Goal: Task Accomplishment & Management: Use online tool/utility

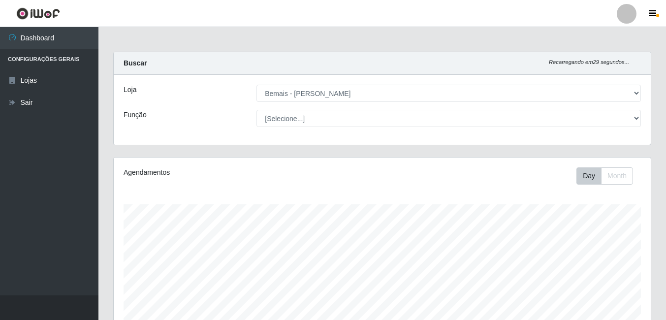
select select "230"
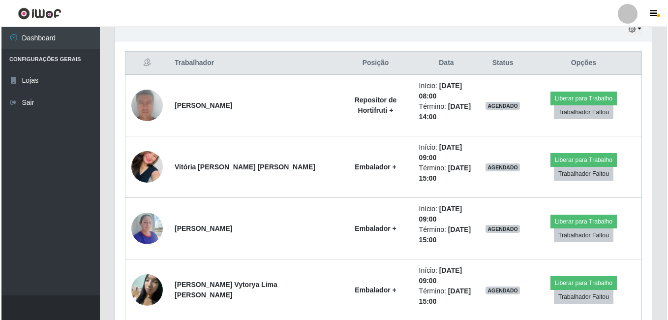
scroll to position [355, 0]
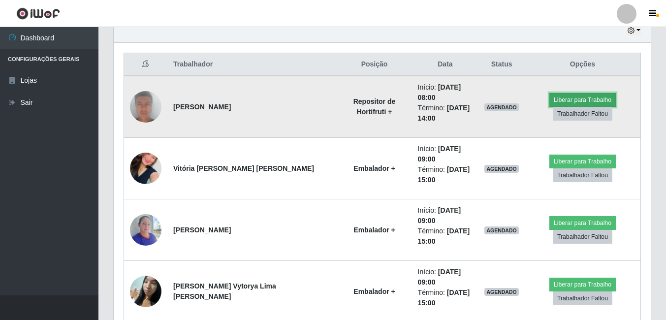
click at [606, 98] on button "Liberar para Trabalho" at bounding box center [582, 100] width 66 height 14
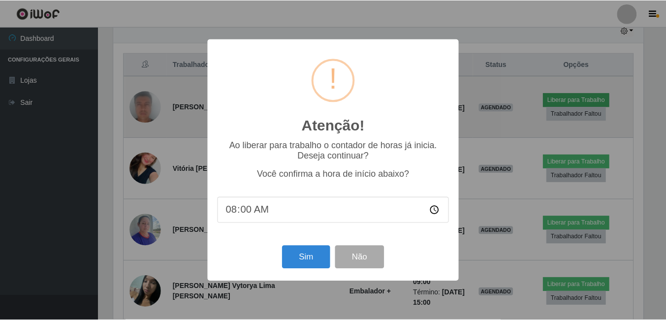
scroll to position [204, 532]
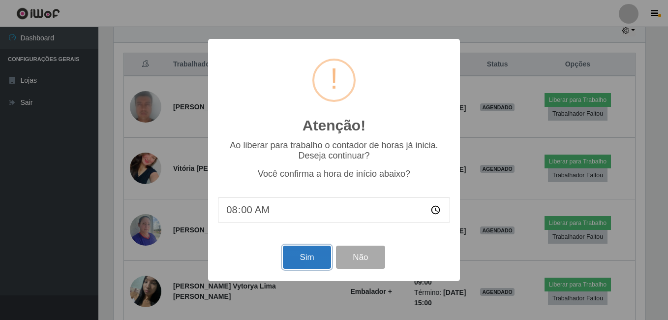
click at [308, 258] on button "Sim" at bounding box center [307, 257] width 48 height 23
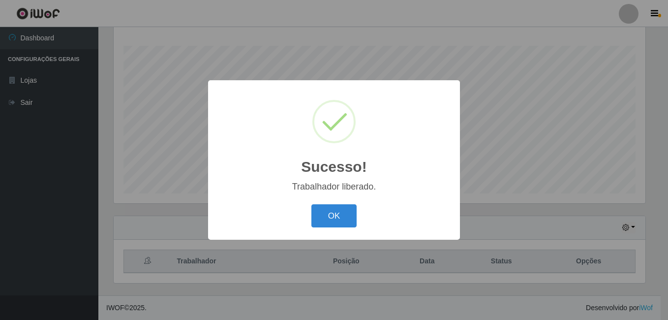
drag, startPoint x: 348, startPoint y: 212, endPoint x: 433, endPoint y: 69, distance: 165.7
click at [350, 205] on button "OK" at bounding box center [334, 215] width 46 height 23
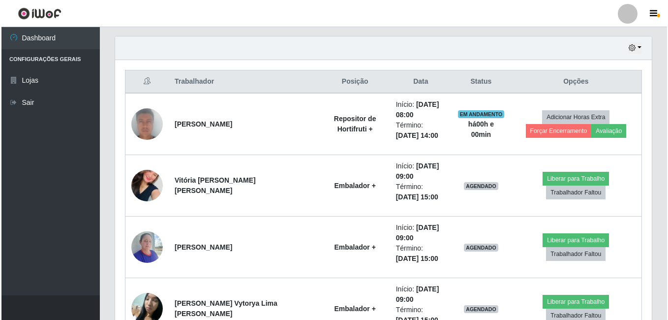
scroll to position [355, 0]
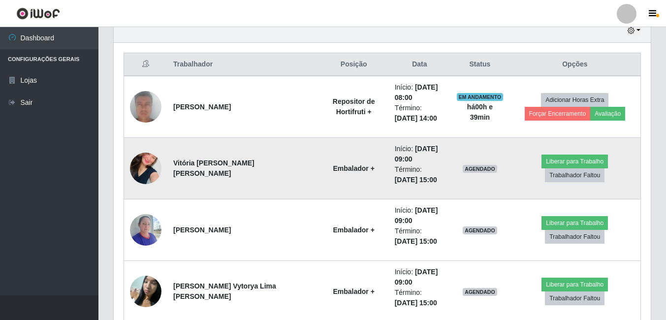
click at [143, 164] on img at bounding box center [145, 168] width 31 height 56
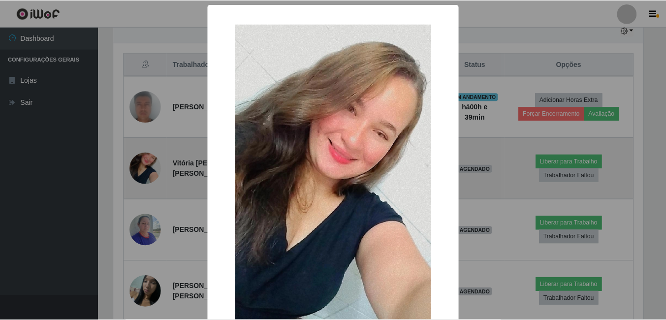
scroll to position [204, 532]
click at [143, 164] on div "× OK Cancel" at bounding box center [334, 160] width 668 height 320
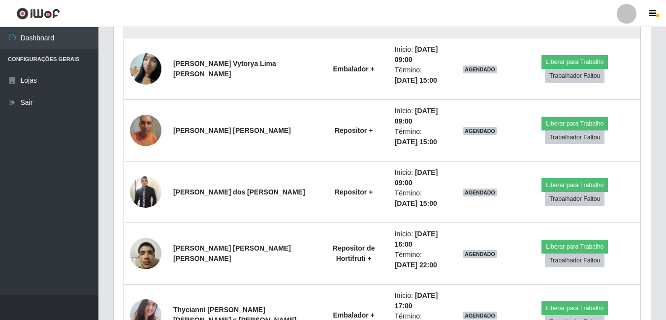
scroll to position [601, 0]
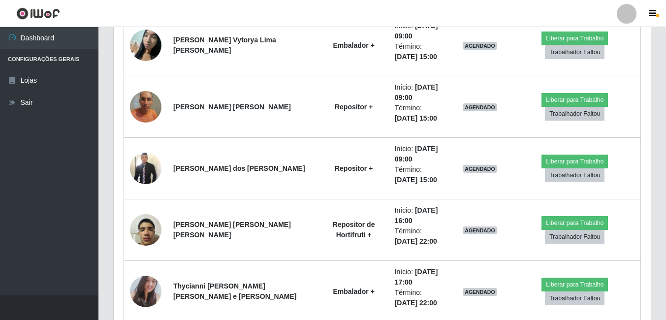
click at [147, 222] on img at bounding box center [145, 230] width 31 height 42
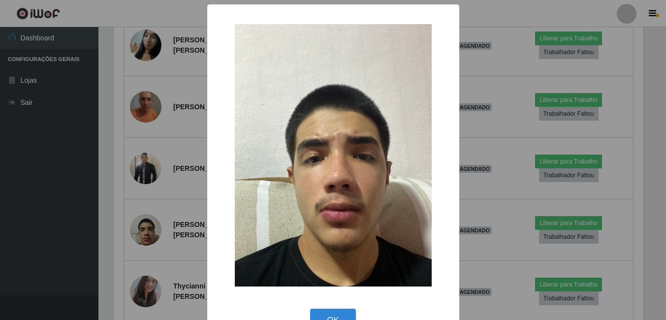
scroll to position [204, 532]
click at [166, 203] on div "× OK Cancel" at bounding box center [334, 160] width 668 height 320
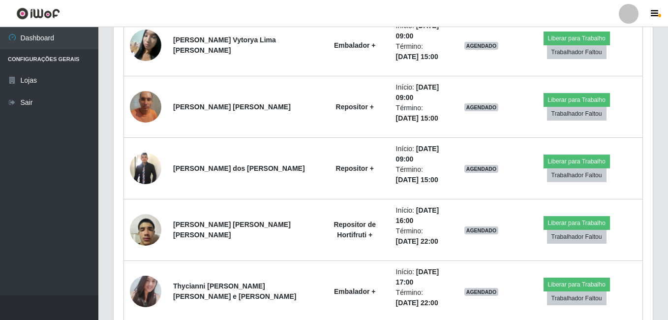
scroll to position [204, 537]
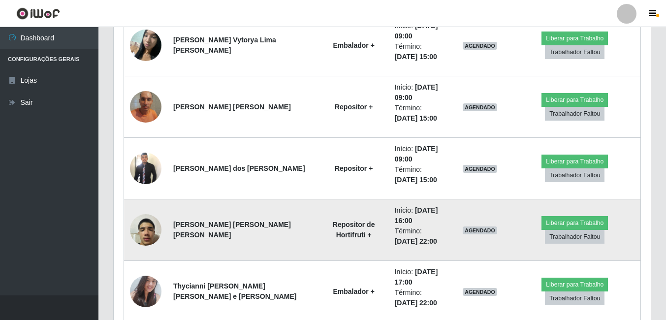
click at [154, 229] on img at bounding box center [145, 230] width 31 height 42
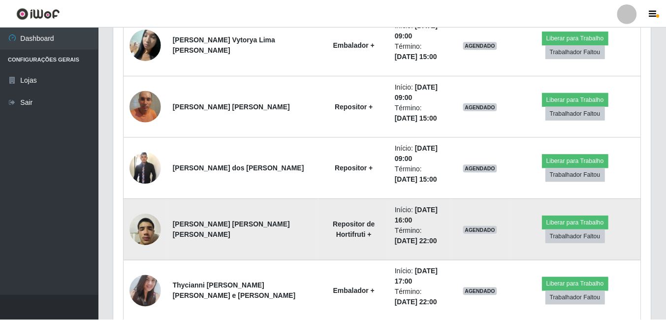
scroll to position [204, 532]
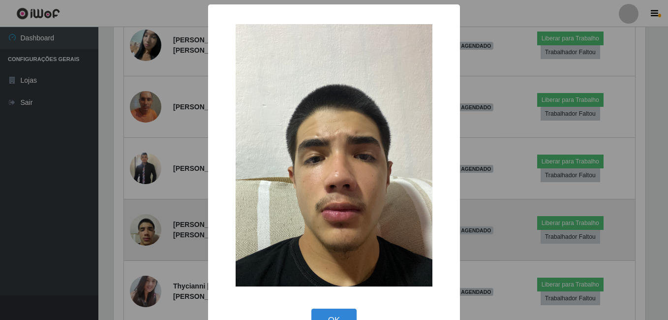
click at [154, 229] on div "× OK Cancel" at bounding box center [334, 160] width 668 height 320
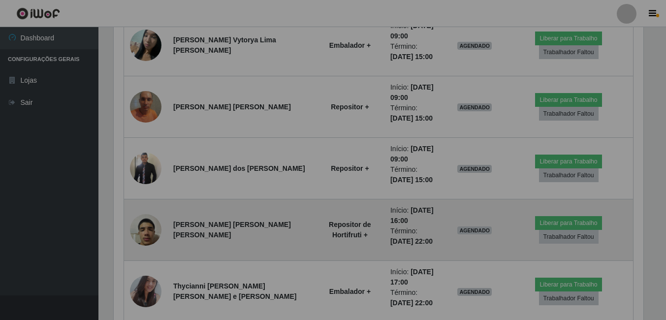
scroll to position [204, 537]
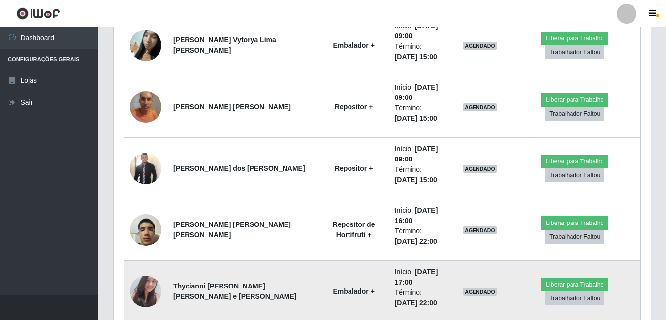
click at [149, 289] on img at bounding box center [145, 291] width 31 height 42
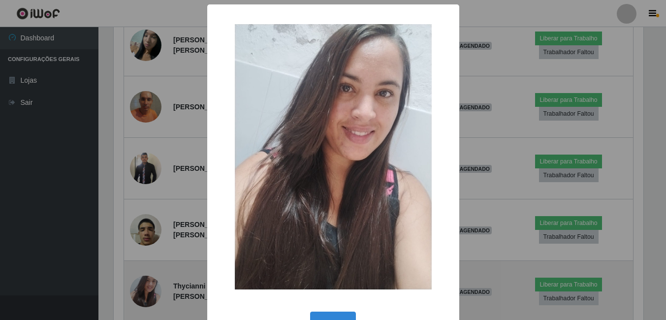
scroll to position [204, 532]
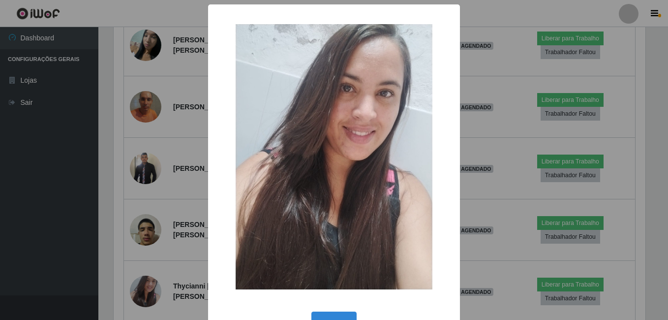
click at [182, 237] on div "× OK Cancel" at bounding box center [334, 160] width 668 height 320
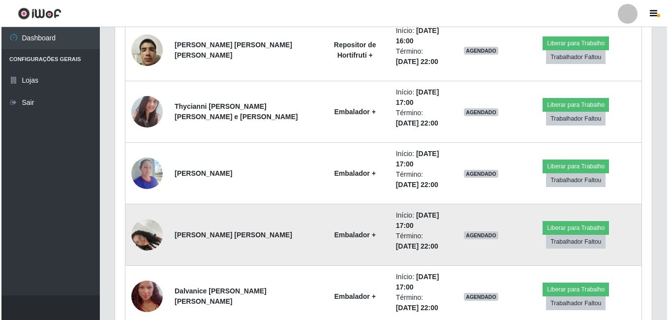
scroll to position [798, 0]
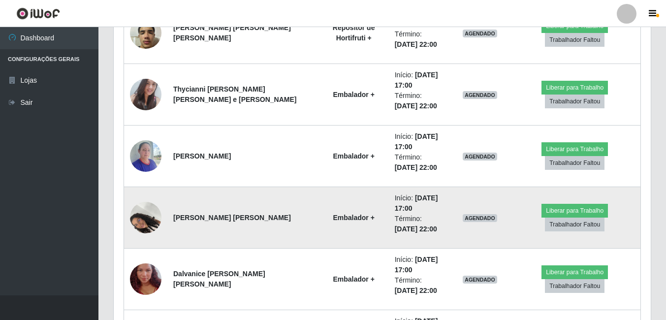
click at [153, 229] on img at bounding box center [145, 217] width 31 height 42
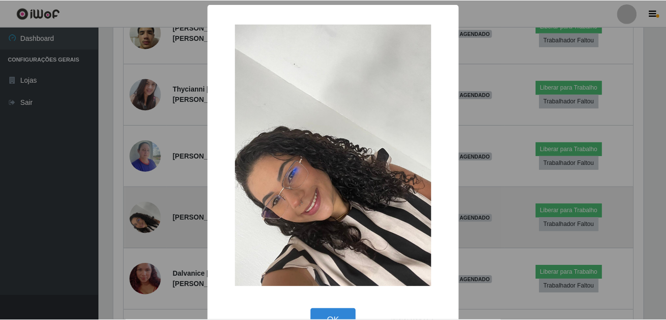
scroll to position [204, 532]
click at [153, 229] on div "× OK Cancel" at bounding box center [334, 160] width 668 height 320
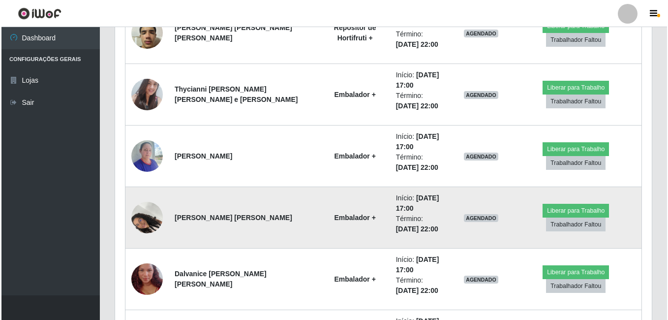
scroll to position [847, 0]
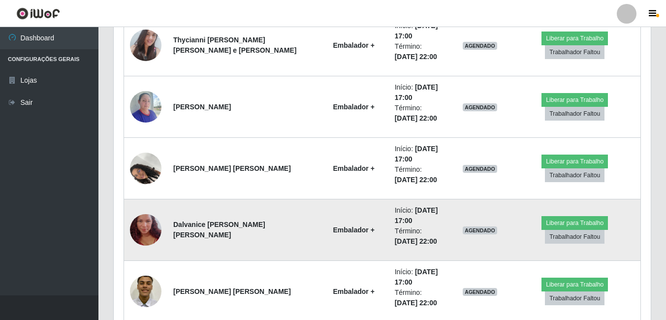
click at [151, 228] on img at bounding box center [145, 230] width 31 height 56
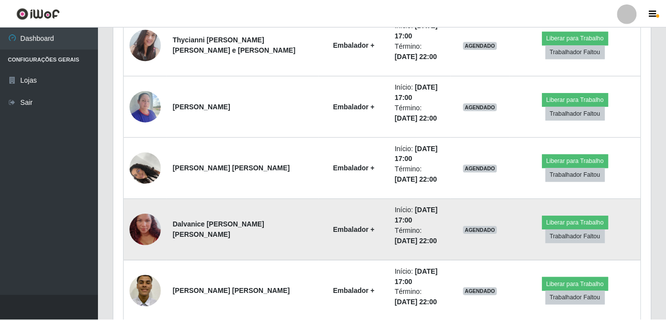
scroll to position [204, 532]
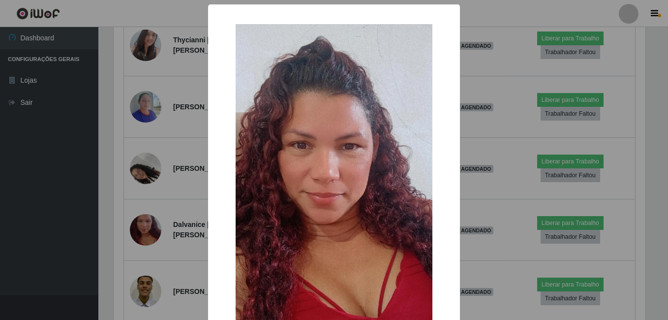
click at [156, 219] on div "× OK Cancel" at bounding box center [334, 160] width 668 height 320
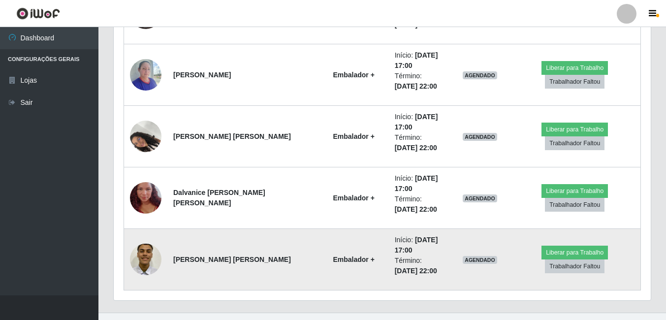
scroll to position [897, 0]
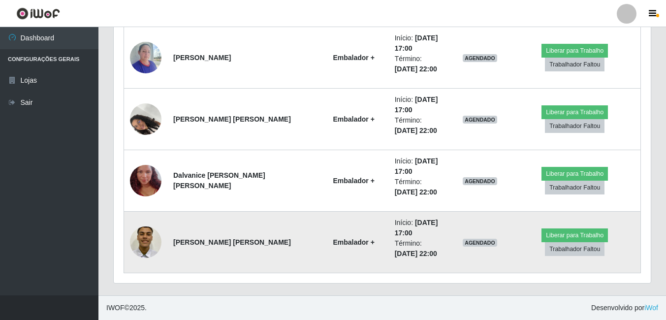
click at [158, 236] on img at bounding box center [145, 242] width 31 height 42
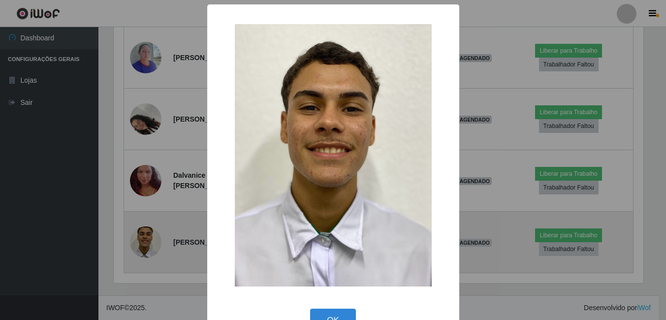
scroll to position [204, 532]
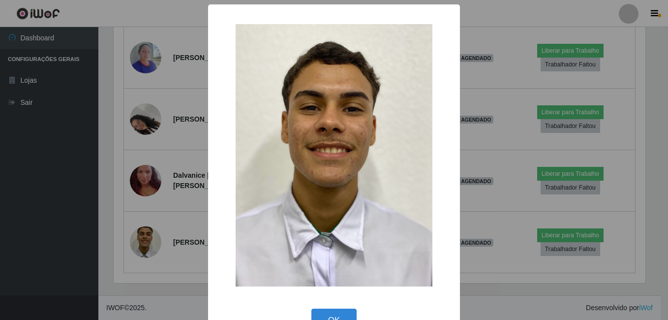
click at [165, 208] on div "× OK Cancel" at bounding box center [334, 160] width 668 height 320
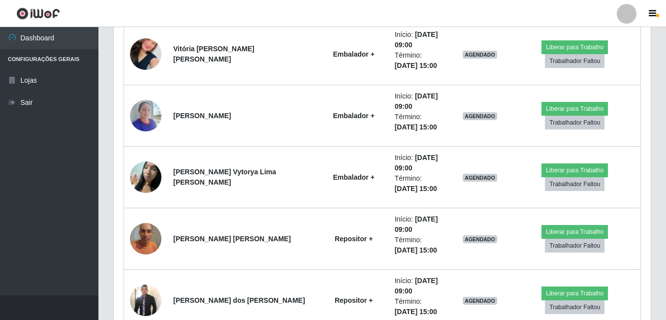
scroll to position [466, 0]
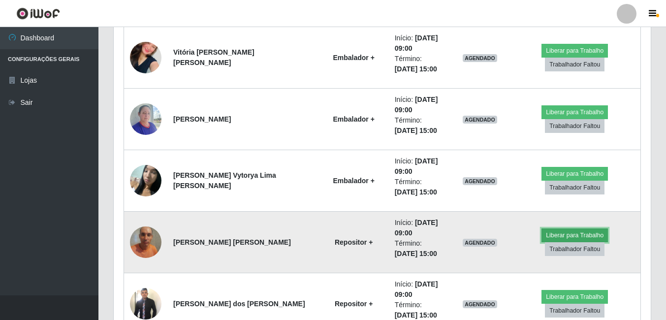
click at [541, 242] on button "Liberar para Trabalho" at bounding box center [574, 235] width 66 height 14
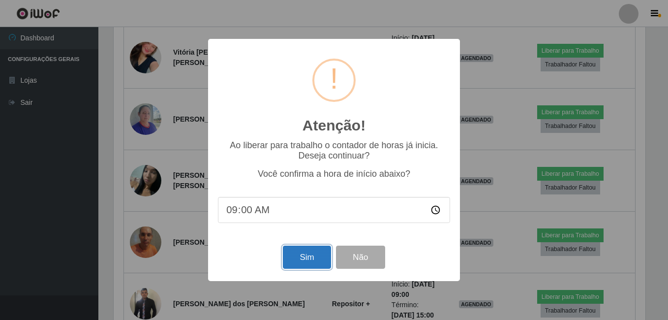
click at [304, 253] on button "Sim" at bounding box center [307, 257] width 48 height 23
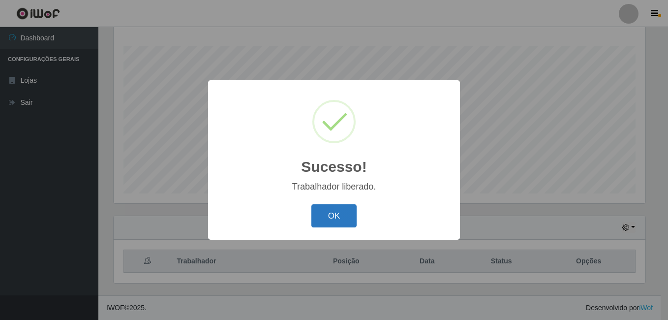
click at [340, 213] on button "OK" at bounding box center [334, 215] width 46 height 23
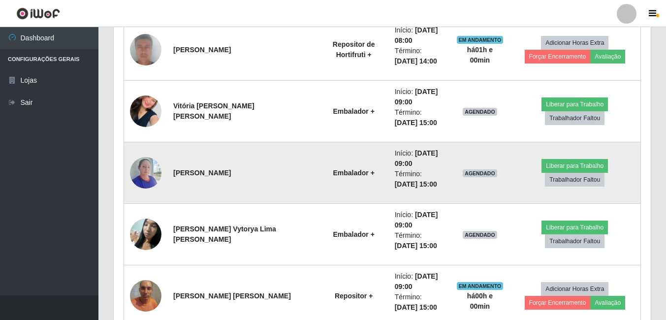
scroll to position [454, 0]
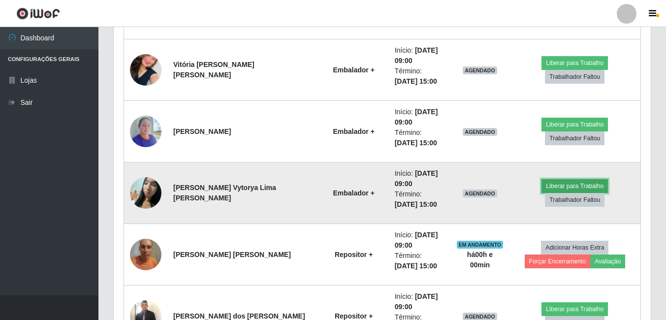
click at [541, 193] on button "Liberar para Trabalho" at bounding box center [574, 186] width 66 height 14
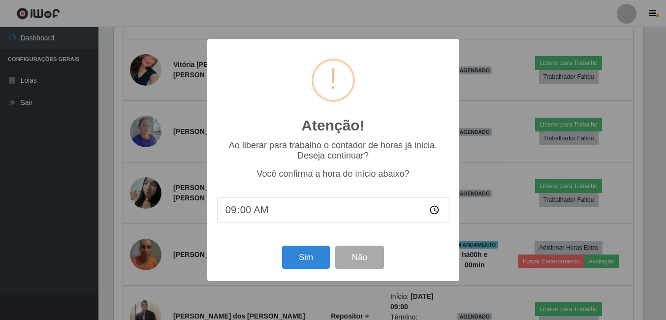
scroll to position [204, 532]
click at [320, 261] on button "Sim" at bounding box center [307, 257] width 48 height 23
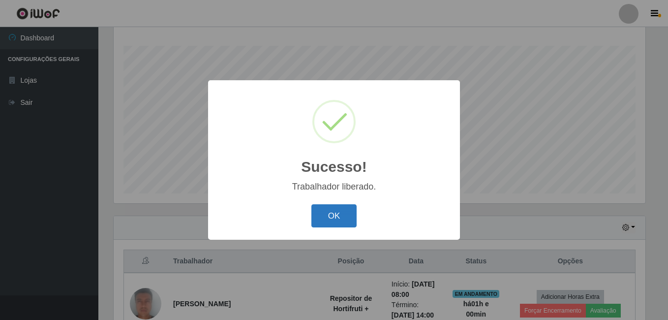
click at [355, 213] on button "OK" at bounding box center [334, 215] width 46 height 23
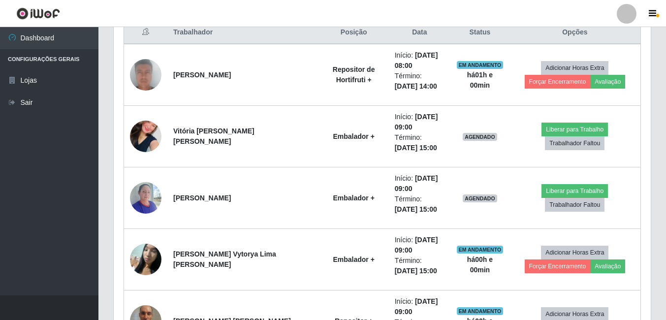
scroll to position [404, 0]
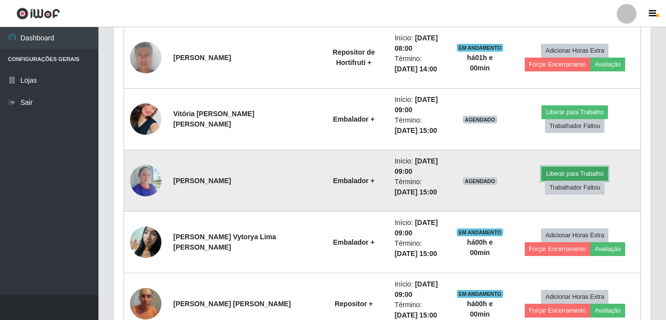
click at [541, 180] on button "Liberar para Trabalho" at bounding box center [574, 174] width 66 height 14
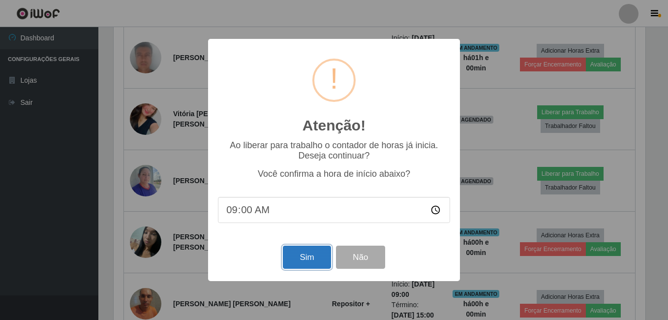
click at [293, 261] on button "Sim" at bounding box center [307, 257] width 48 height 23
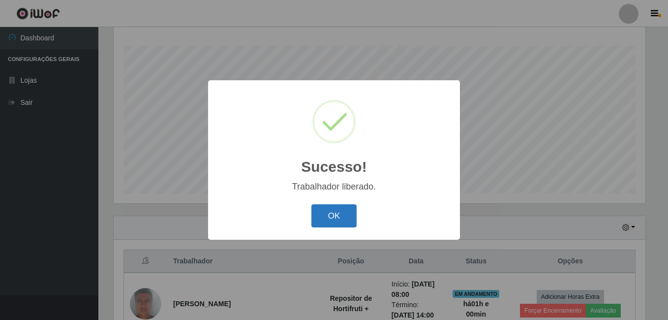
click at [349, 215] on button "OK" at bounding box center [334, 215] width 46 height 23
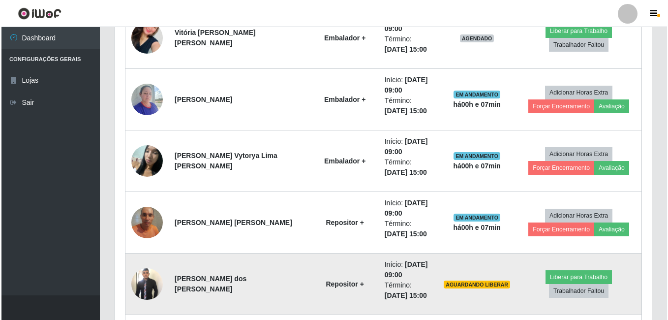
scroll to position [503, 0]
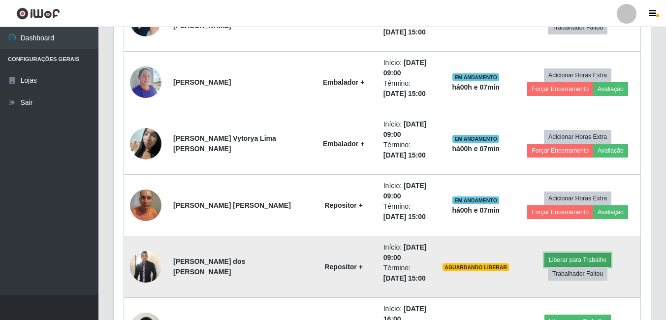
click at [573, 262] on button "Liberar para Trabalho" at bounding box center [577, 260] width 66 height 14
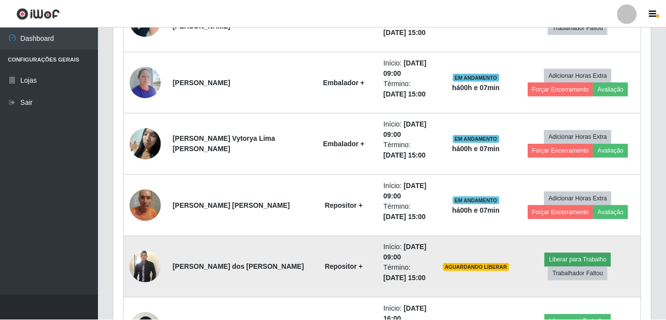
scroll to position [204, 532]
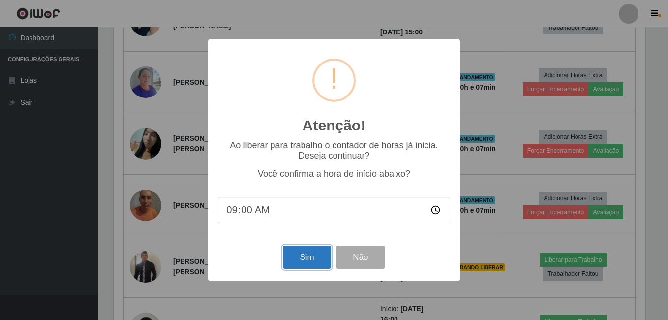
click at [315, 255] on button "Sim" at bounding box center [307, 257] width 48 height 23
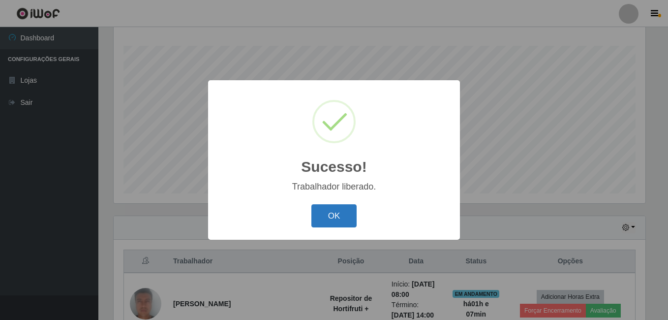
click at [346, 222] on button "OK" at bounding box center [334, 215] width 46 height 23
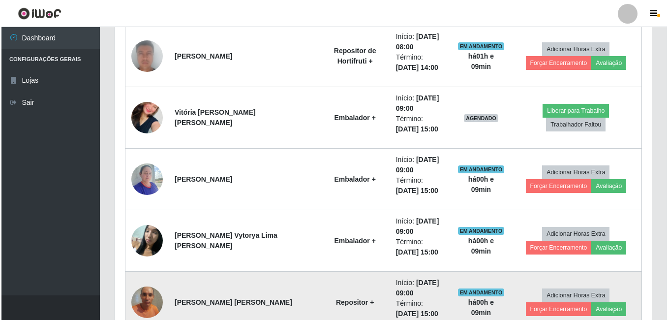
scroll to position [404, 0]
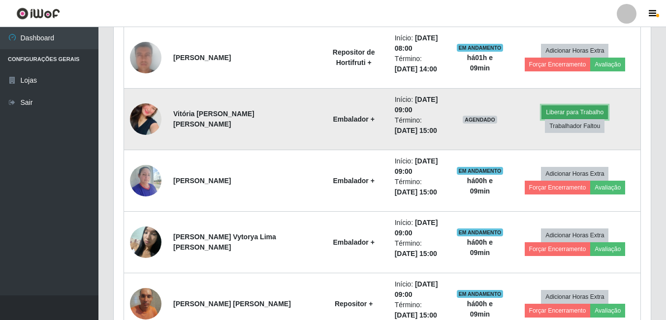
click at [545, 116] on button "Liberar para Trabalho" at bounding box center [574, 112] width 66 height 14
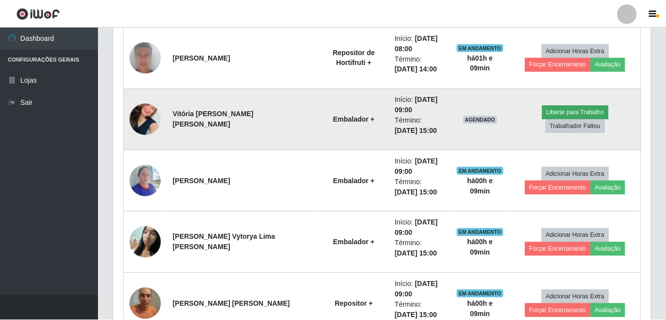
scroll to position [204, 532]
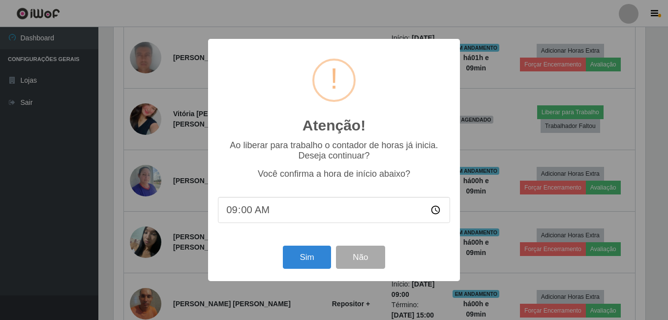
click at [245, 211] on input "09:00" at bounding box center [334, 210] width 232 height 26
type input "09:06"
click at [302, 255] on button "Sim" at bounding box center [307, 257] width 48 height 23
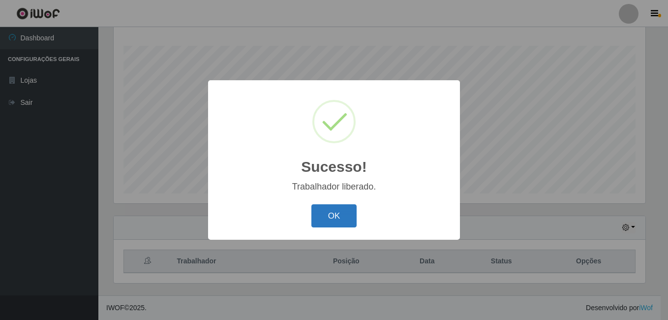
click at [335, 209] on button "OK" at bounding box center [334, 215] width 46 height 23
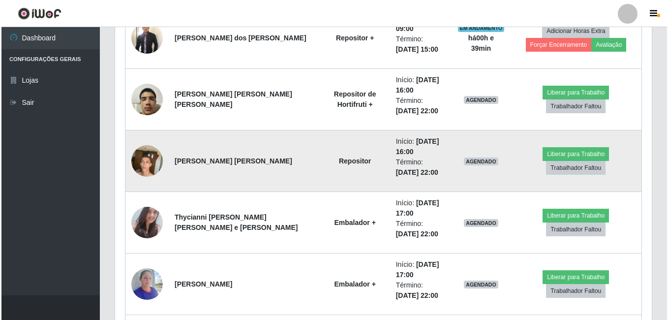
scroll to position [749, 0]
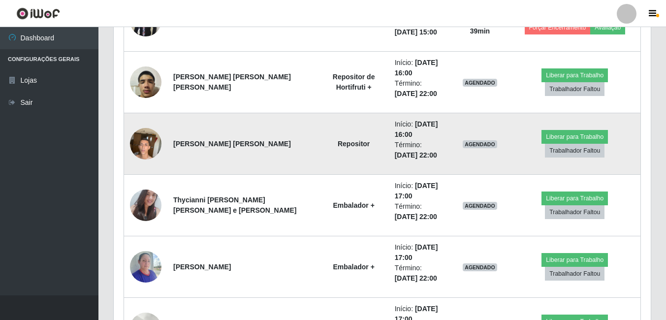
drag, startPoint x: 161, startPoint y: 145, endPoint x: 152, endPoint y: 150, distance: 11.0
click at [159, 146] on td at bounding box center [146, 144] width 44 height 62
click at [152, 150] on img at bounding box center [145, 144] width 31 height 42
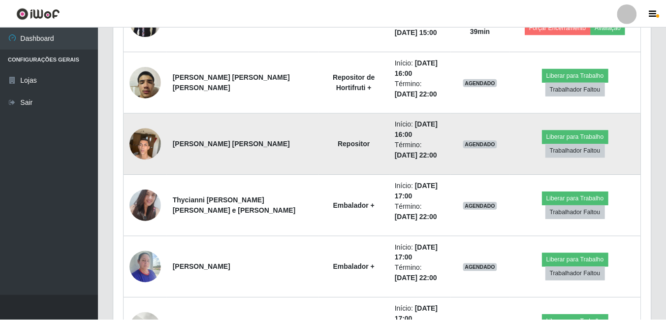
scroll to position [204, 532]
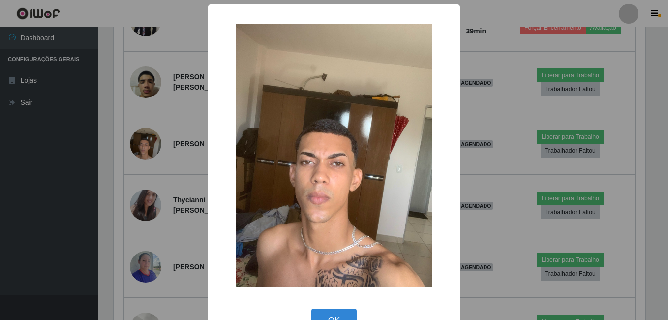
click at [163, 145] on div "× OK Cancel" at bounding box center [334, 160] width 668 height 320
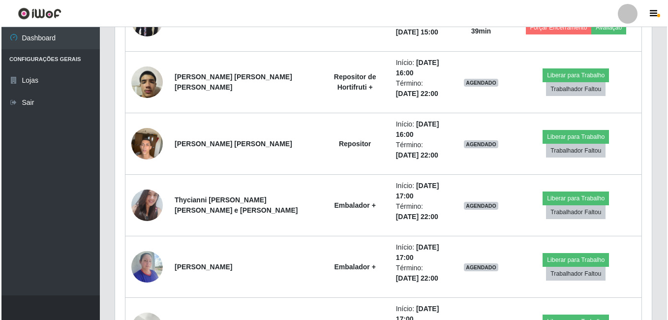
scroll to position [204, 537]
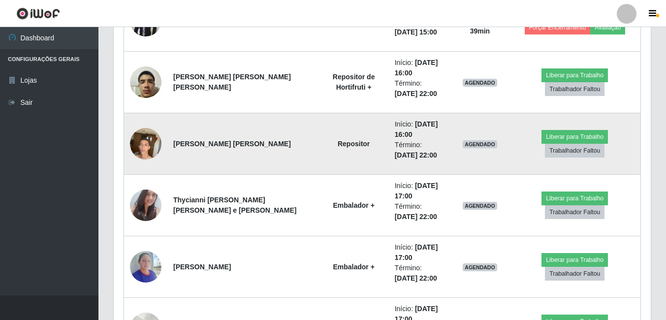
click at [152, 141] on img at bounding box center [145, 144] width 31 height 42
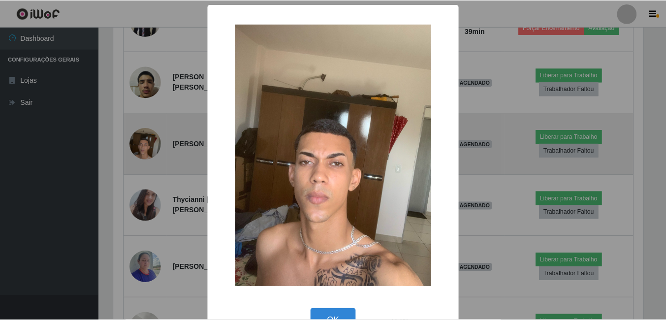
scroll to position [204, 532]
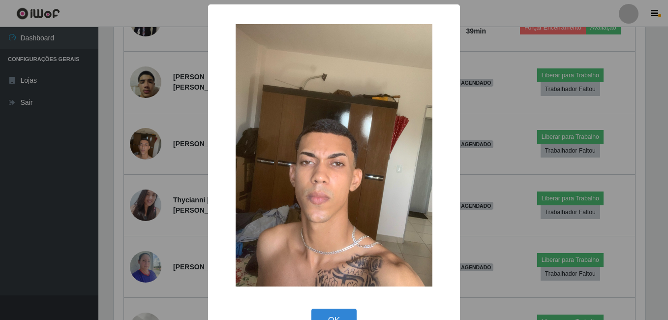
click at [140, 121] on div "× OK Cancel" at bounding box center [334, 160] width 668 height 320
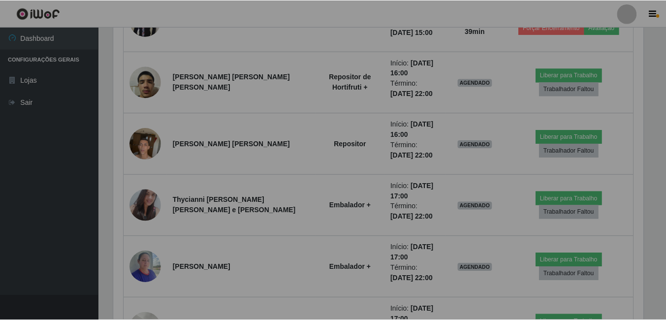
scroll to position [204, 537]
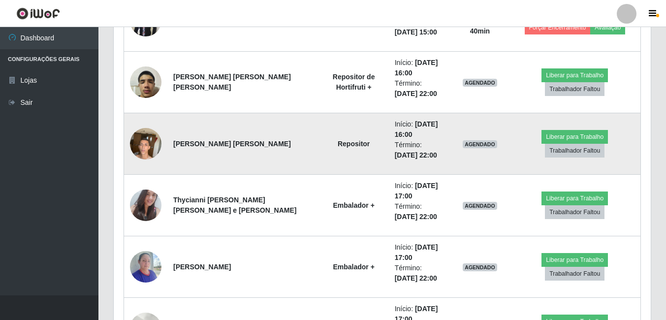
click at [153, 151] on img at bounding box center [145, 144] width 31 height 42
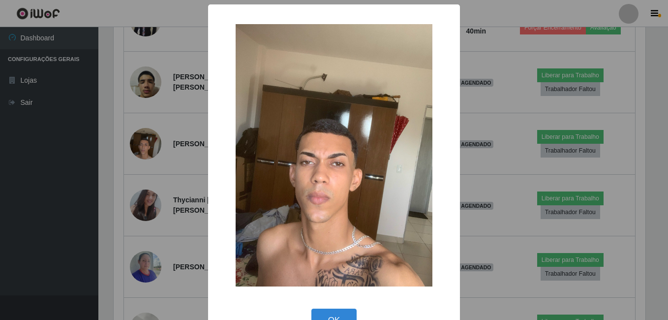
click at [31, 93] on div "× OK Cancel" at bounding box center [334, 160] width 668 height 320
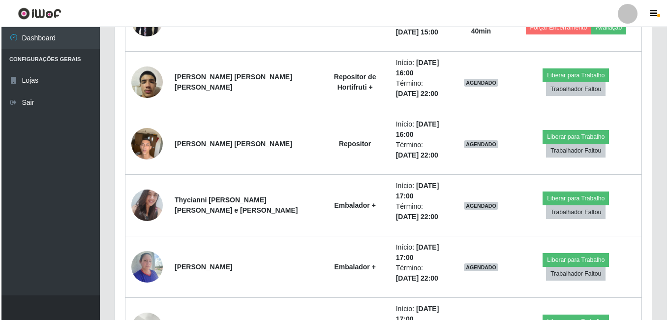
scroll to position [204, 537]
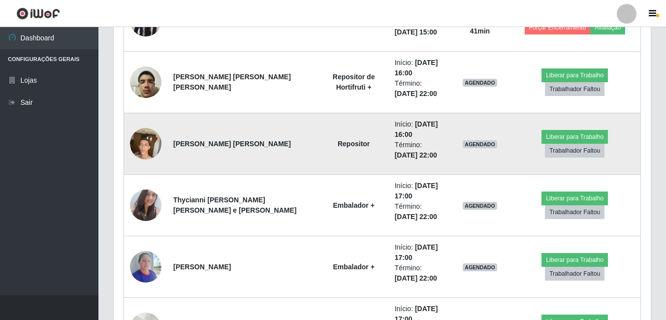
click at [149, 143] on img at bounding box center [145, 144] width 31 height 42
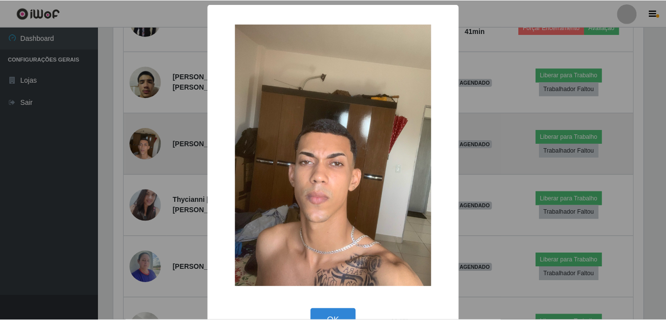
scroll to position [204, 532]
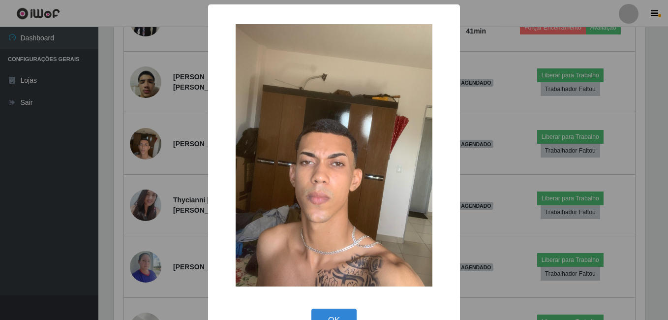
click at [127, 158] on div "× OK Cancel" at bounding box center [334, 160] width 668 height 320
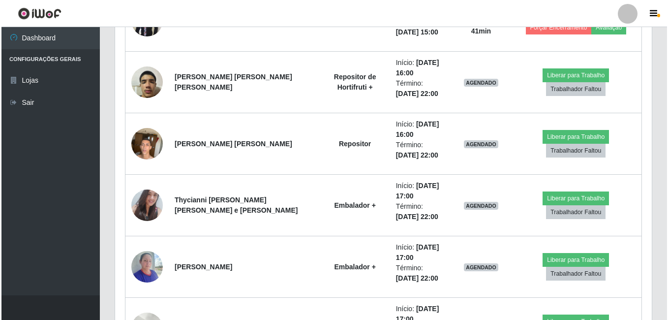
scroll to position [204, 537]
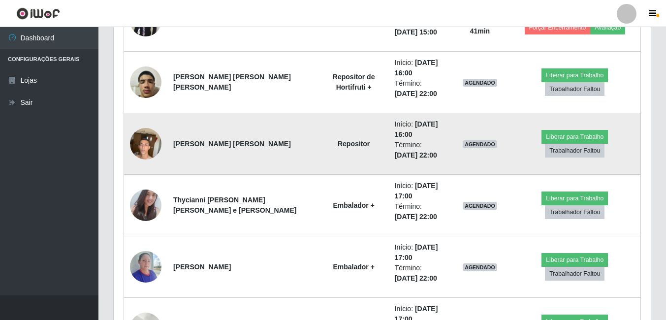
click at [148, 137] on img at bounding box center [145, 144] width 31 height 42
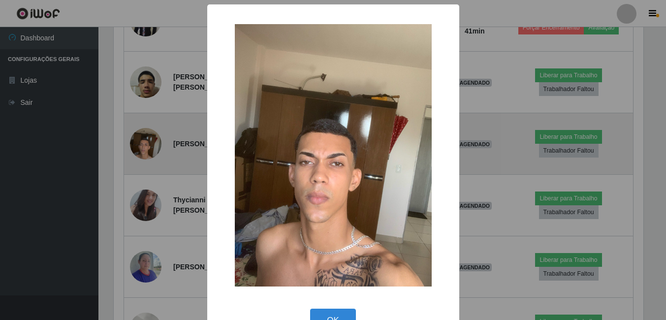
scroll to position [204, 532]
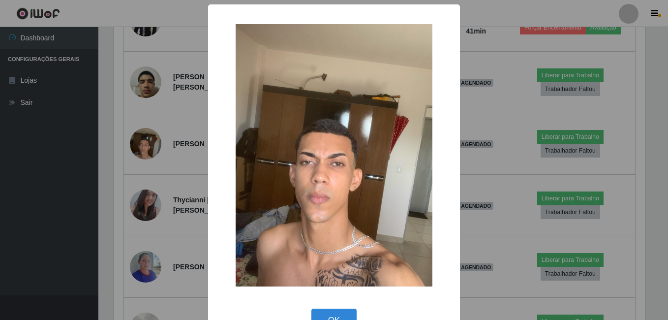
click at [145, 170] on div "× OK Cancel" at bounding box center [334, 160] width 668 height 320
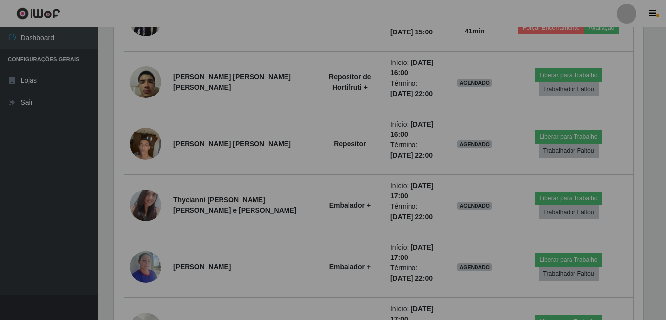
scroll to position [204, 537]
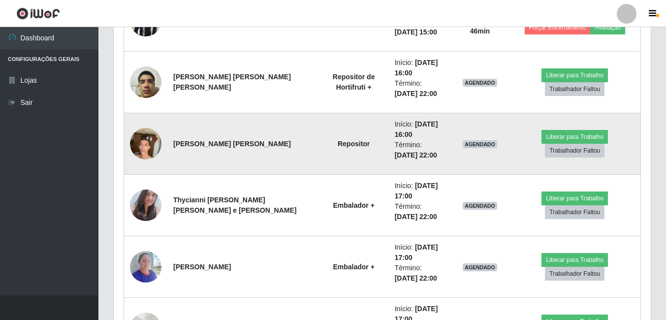
click at [154, 156] on img at bounding box center [145, 144] width 31 height 42
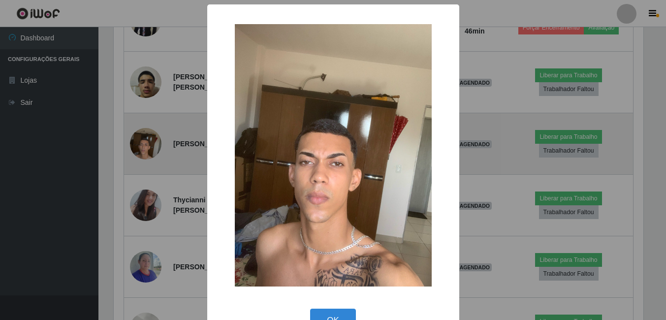
scroll to position [204, 532]
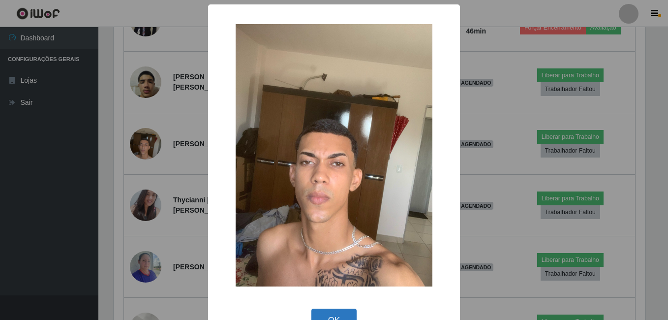
click at [323, 316] on button "OK" at bounding box center [334, 320] width 46 height 23
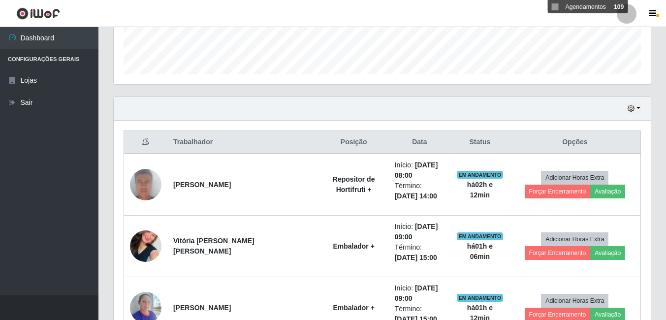
scroll to position [158, 0]
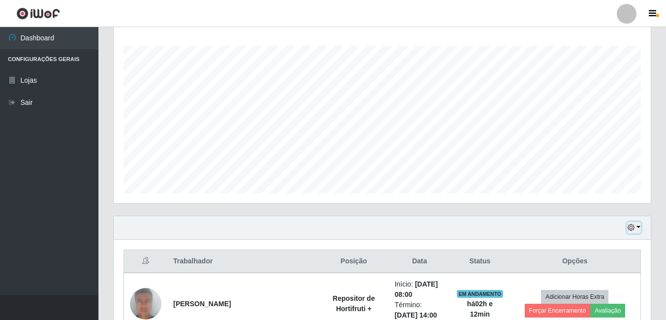
click at [633, 222] on button "button" at bounding box center [634, 227] width 14 height 11
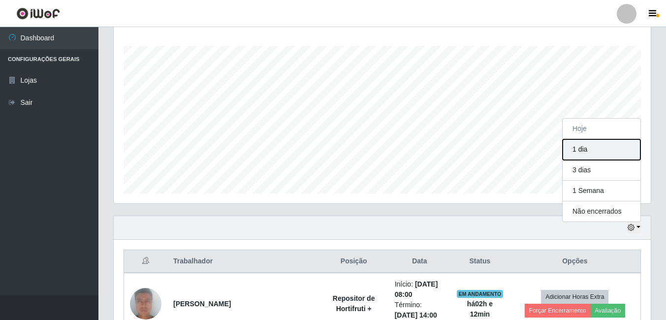
click at [584, 153] on button "1 dia" at bounding box center [601, 149] width 78 height 21
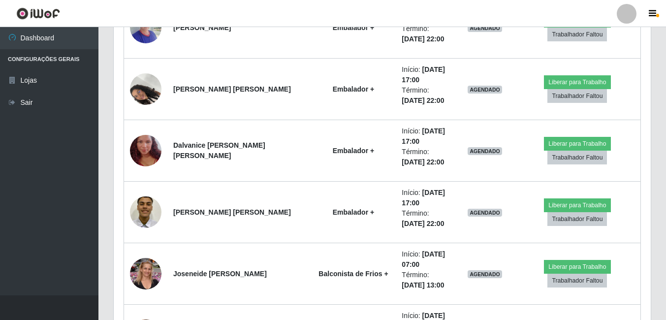
scroll to position [847, 0]
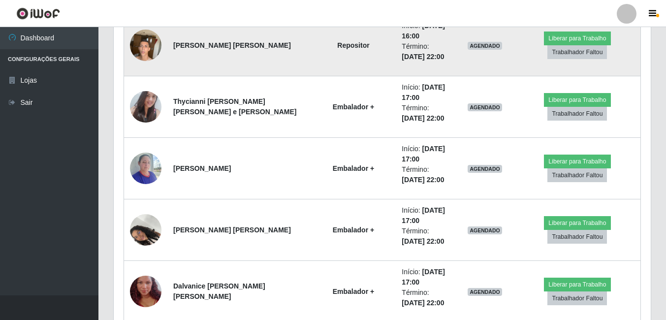
click at [136, 42] on img at bounding box center [145, 45] width 31 height 42
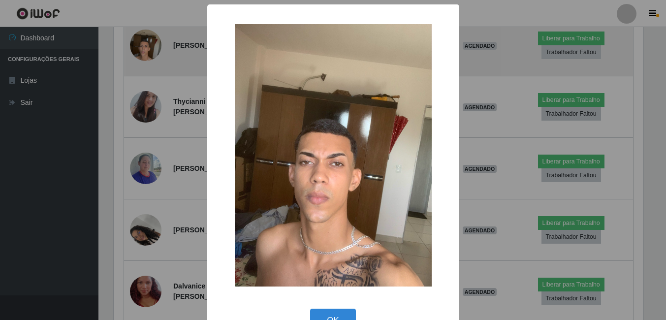
scroll to position [204, 532]
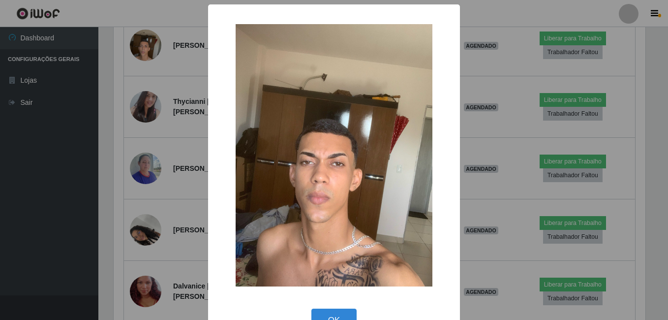
click at [163, 138] on div "× OK Cancel" at bounding box center [334, 160] width 668 height 320
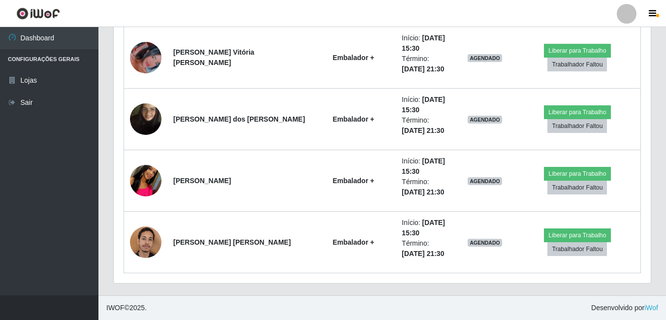
scroll to position [2692, 0]
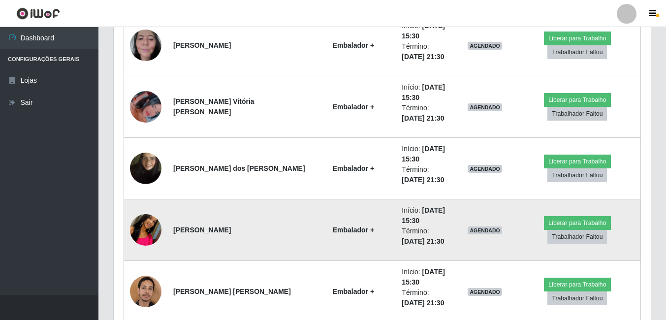
click at [140, 232] on img at bounding box center [145, 230] width 31 height 56
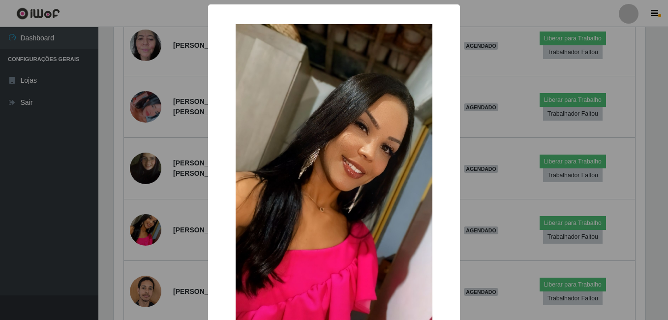
click at [178, 208] on div "× OK Cancel" at bounding box center [334, 160] width 668 height 320
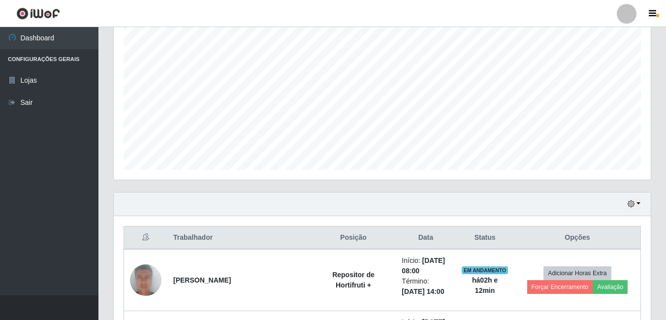
scroll to position [183, 0]
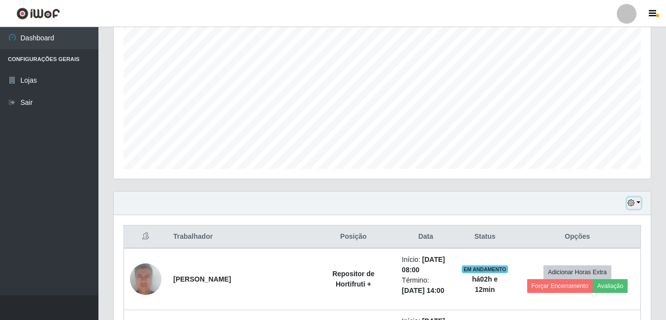
click at [640, 202] on button "button" at bounding box center [634, 202] width 14 height 11
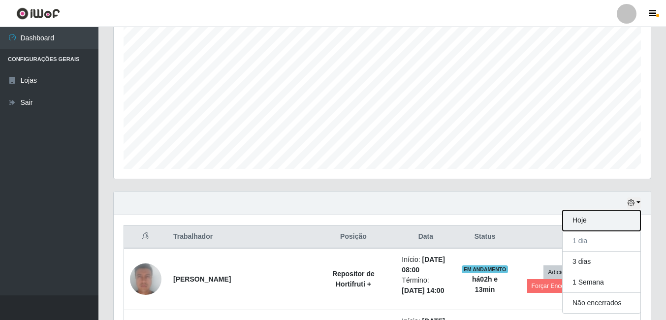
click at [587, 224] on button "Hoje" at bounding box center [601, 220] width 78 height 21
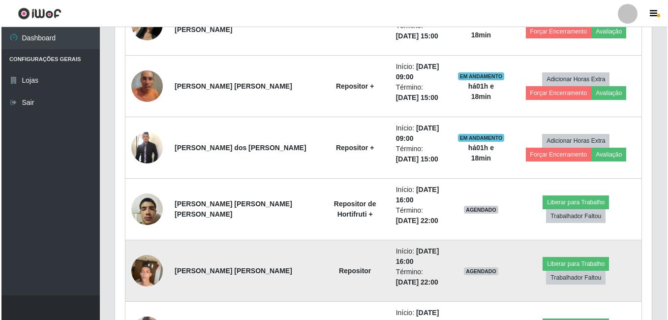
scroll to position [724, 0]
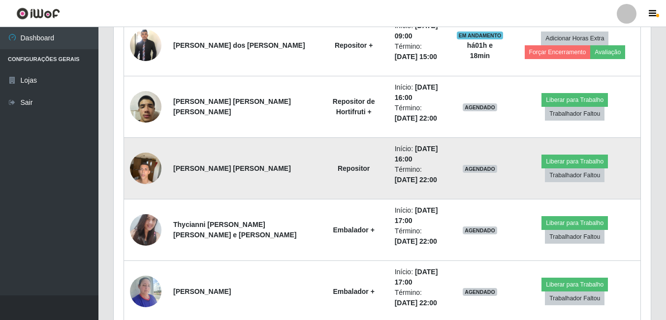
click at [130, 167] on img at bounding box center [145, 168] width 31 height 42
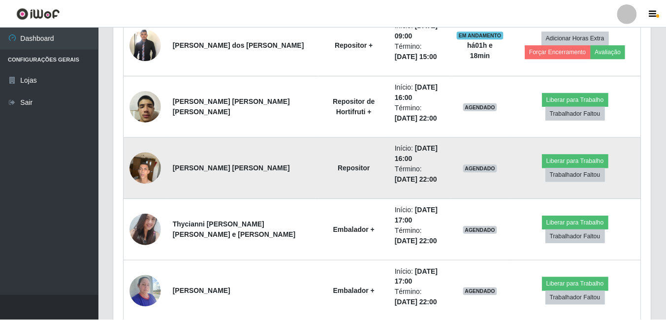
scroll to position [204, 532]
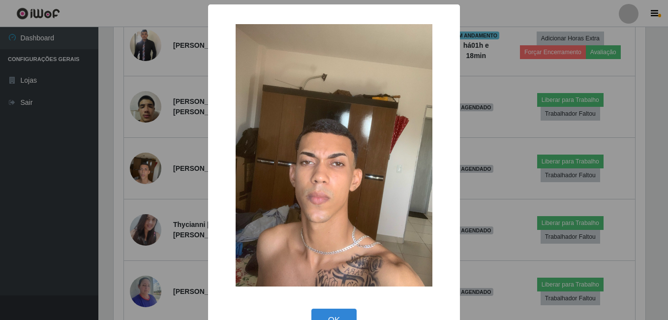
drag, startPoint x: 173, startPoint y: 162, endPoint x: 168, endPoint y: 165, distance: 5.5
click at [169, 164] on div "× OK Cancel" at bounding box center [334, 160] width 668 height 320
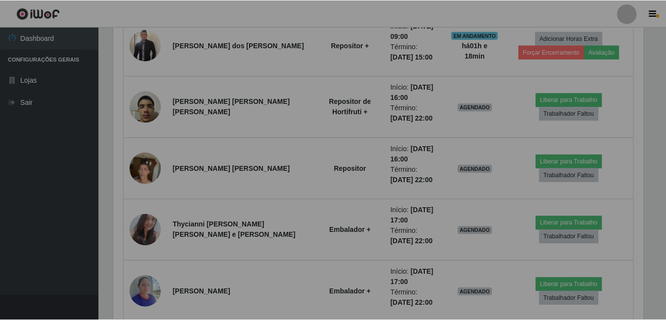
scroll to position [204, 537]
